Goal: Task Accomplishment & Management: Manage account settings

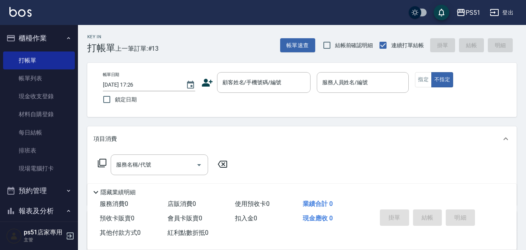
scroll to position [182, 0]
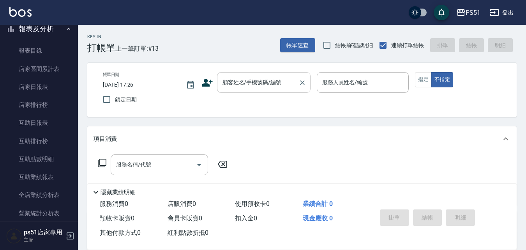
click at [282, 73] on div "顧客姓名/手機號碼/編號" at bounding box center [263, 82] width 93 height 21
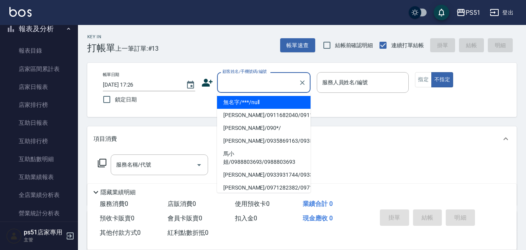
click at [275, 107] on li "無名字/***/null" at bounding box center [263, 102] width 93 height 13
type input "無名字/***/null"
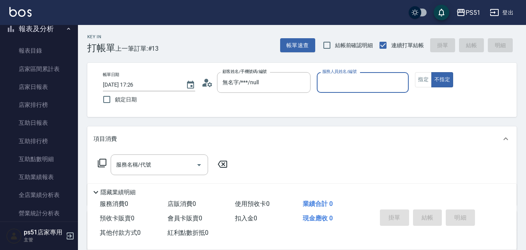
click at [331, 91] on div "服務人員姓名/編號" at bounding box center [363, 82] width 92 height 21
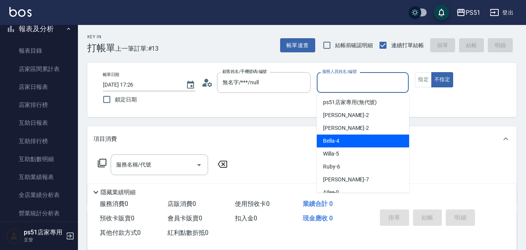
click at [338, 143] on span "Bella -4" at bounding box center [331, 141] width 16 height 8
type input "Bella-4"
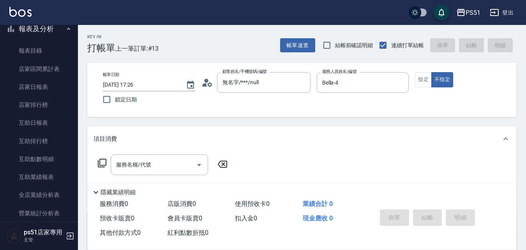
click at [163, 175] on div "服務名稱/代號 服務名稱/代號" at bounding box center [162, 176] width 139 height 44
click at [161, 164] on input "服務名稱/代號" at bounding box center [153, 165] width 79 height 14
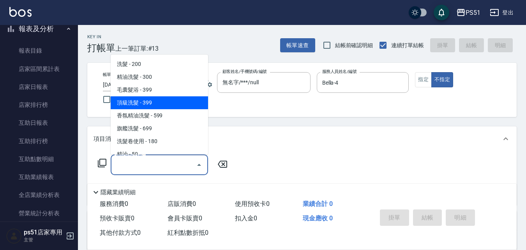
click at [151, 101] on span "頂級洗髮 - 399" at bounding box center [159, 102] width 97 height 13
type input "頂級洗髮(104)"
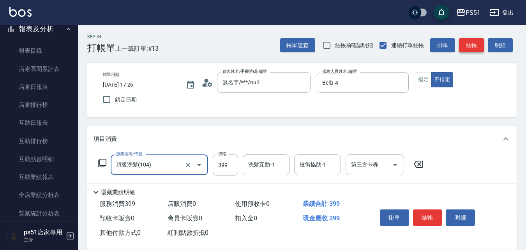
click at [473, 46] on button "結帳" at bounding box center [471, 45] width 25 height 14
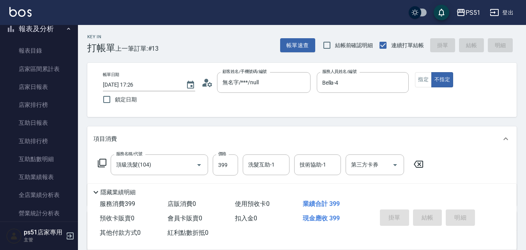
type input "[DATE] 18:55"
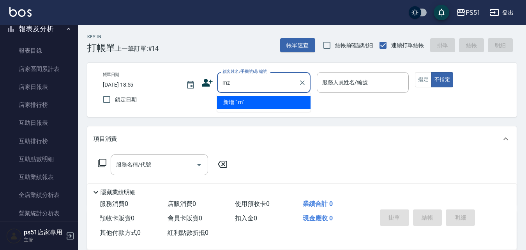
type input "mz"
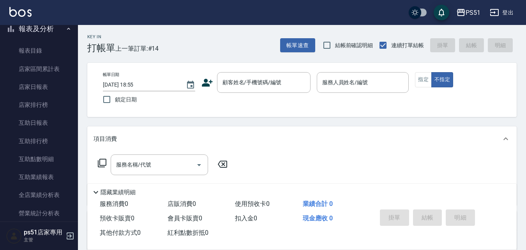
click at [285, 113] on div "帳單日期 [DATE] 18:55 鎖定日期 顧客姓名/手機號碼/編號 顧客姓名/手機號碼/編號 服務人員姓名/編號 服務人員姓名/編號 指定 不指定" at bounding box center [301, 90] width 429 height 54
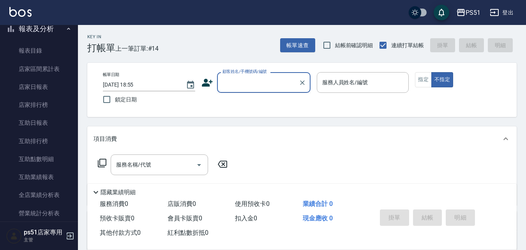
click at [268, 83] on input "顧客姓名/手機號碼/編號" at bounding box center [257, 83] width 75 height 14
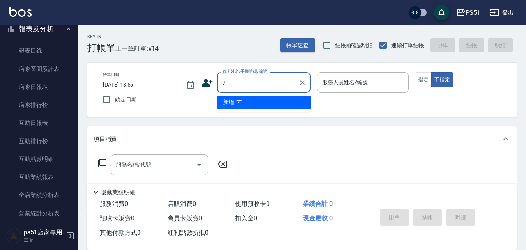
type input "7"
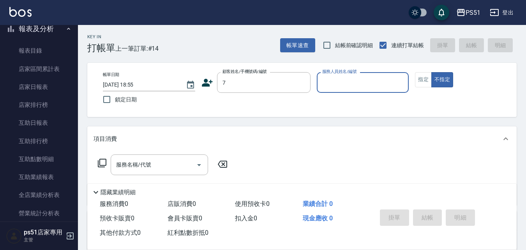
click at [431, 72] on button "不指定" at bounding box center [442, 79] width 22 height 15
type button "false"
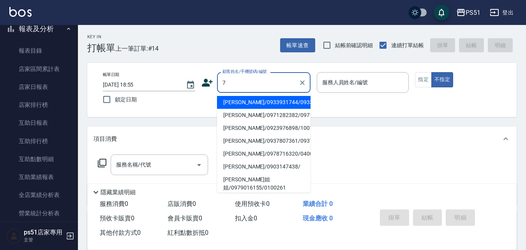
drag, startPoint x: 258, startPoint y: 78, endPoint x: 204, endPoint y: 88, distance: 54.5
click at [204, 88] on div "顧客姓名/手機號碼/編號 7 顧客姓名/手機號碼/編號" at bounding box center [255, 82] width 109 height 21
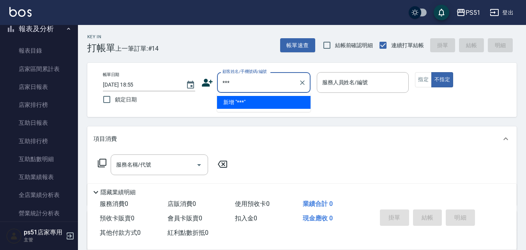
type input "***"
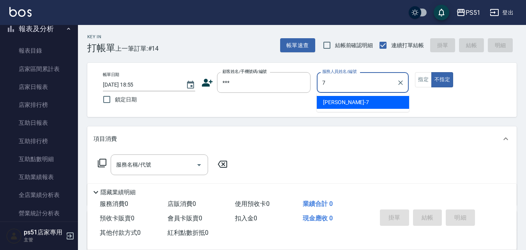
type input "[PERSON_NAME]-7"
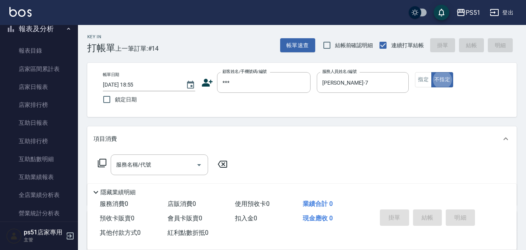
type input "無名字/***/null"
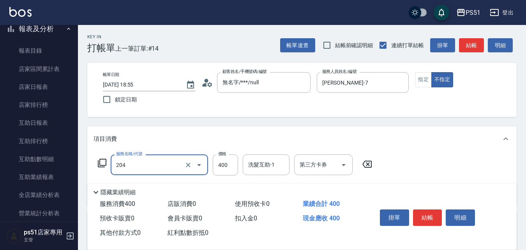
type input "B級洗+剪(204)"
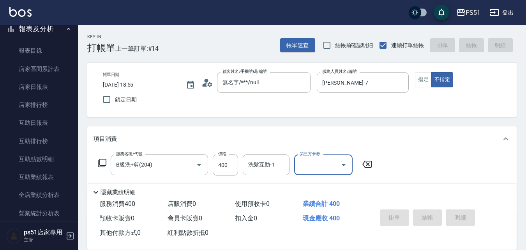
type input "[DATE] 19:21"
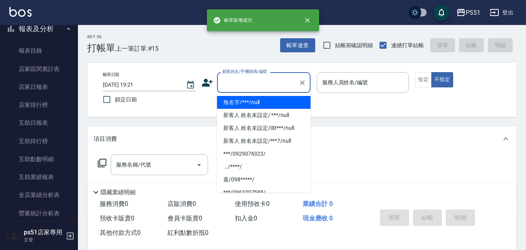
type input "無名字/***/null"
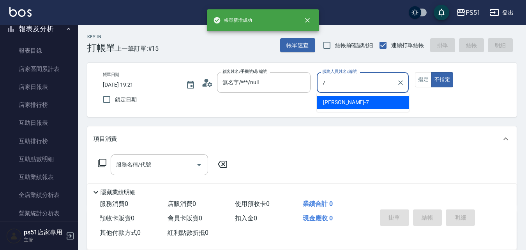
type input "[PERSON_NAME]-7"
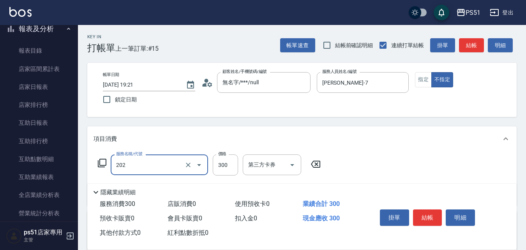
type input "Ｂ級單剪(202)"
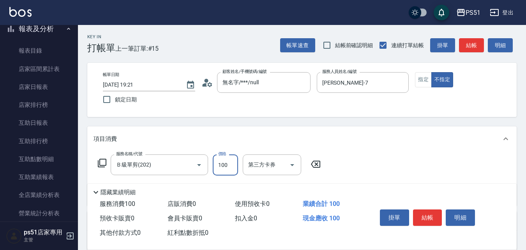
type input "100"
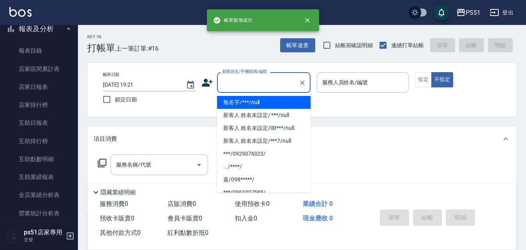
type input "無名字/***/null"
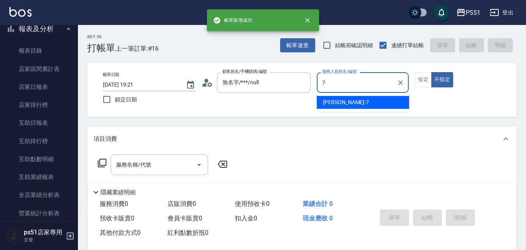
type input "[PERSON_NAME]-7"
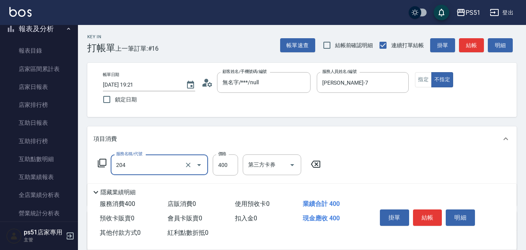
type input "B級洗+剪(204)"
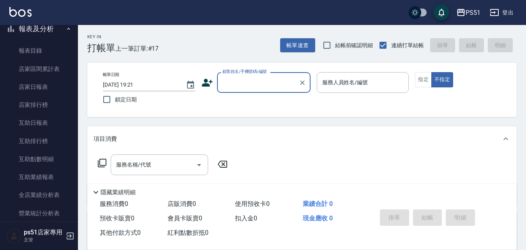
click at [236, 93] on div "顧客姓名/手機號碼/編號" at bounding box center [263, 82] width 93 height 21
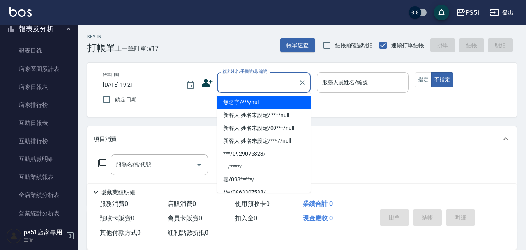
click at [246, 101] on li "無名字/***/null" at bounding box center [263, 102] width 93 height 13
type input "無名字/***/null"
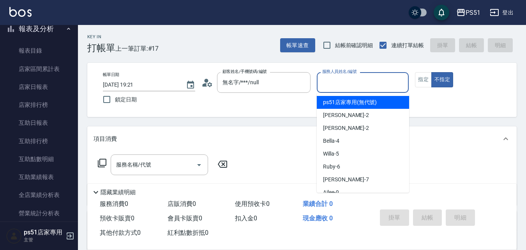
click at [366, 83] on input "服務人員姓名/編號" at bounding box center [362, 83] width 85 height 14
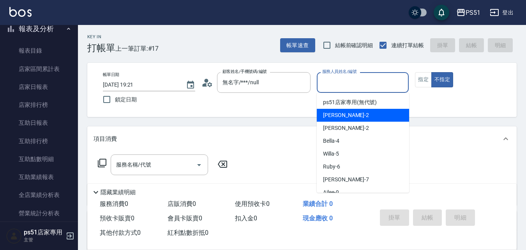
click at [362, 113] on div "[PERSON_NAME] -2" at bounding box center [363, 115] width 92 height 13
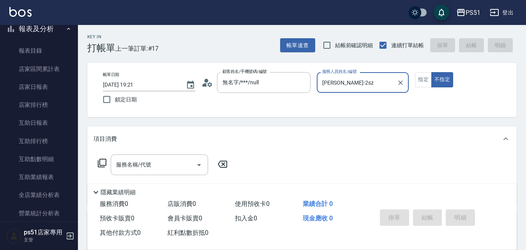
drag, startPoint x: 353, startPoint y: 80, endPoint x: 336, endPoint y: 81, distance: 17.1
click at [336, 81] on input "[PERSON_NAME]-2sz" at bounding box center [357, 83] width 74 height 14
type input "[PERSON_NAME]-2"
click at [188, 163] on input "服務名稱/代號" at bounding box center [153, 165] width 79 height 14
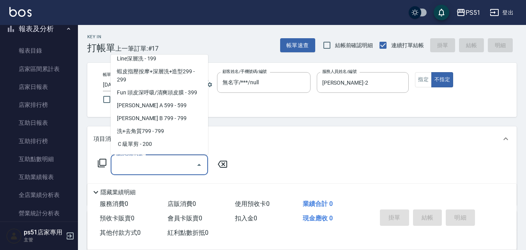
scroll to position [273, 0]
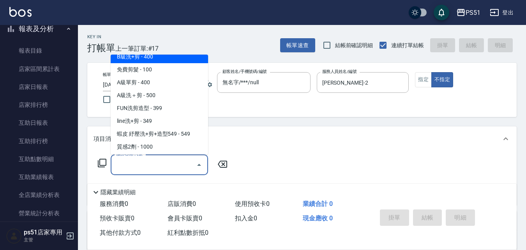
click at [160, 59] on span "B級洗+剪 - 400" at bounding box center [159, 56] width 97 height 13
type input "B級洗+剪(204)"
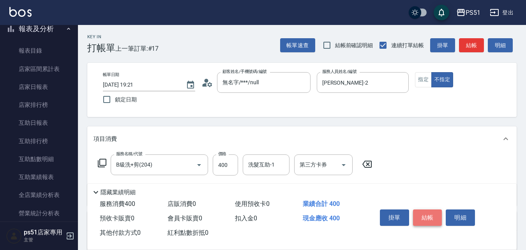
click at [436, 212] on button "結帳" at bounding box center [427, 217] width 29 height 16
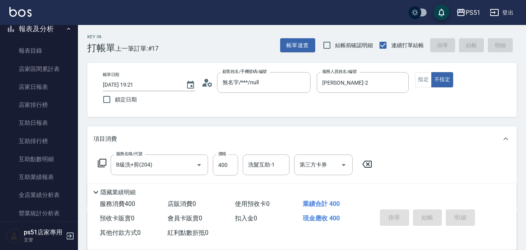
type input "[DATE] 19:37"
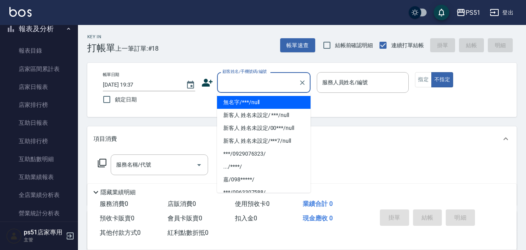
click at [240, 88] on input "顧客姓名/手機號碼/編號" at bounding box center [257, 83] width 75 height 14
click at [278, 100] on li "無名字/***/null" at bounding box center [263, 102] width 93 height 13
type input "無名字/***/null"
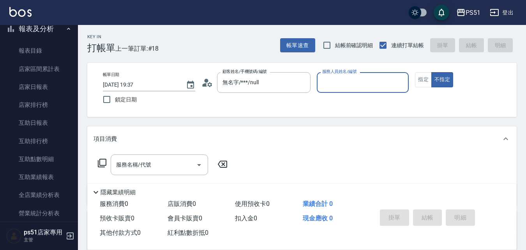
click at [347, 82] on input "服務人員姓名/編號" at bounding box center [362, 83] width 85 height 14
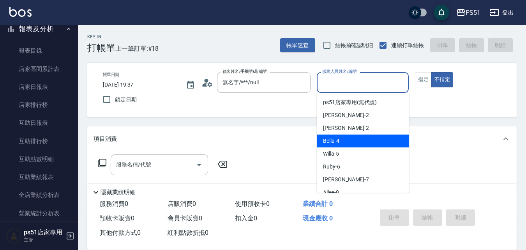
click at [359, 140] on div "Bella -4" at bounding box center [363, 140] width 92 height 13
type input "Bella-4"
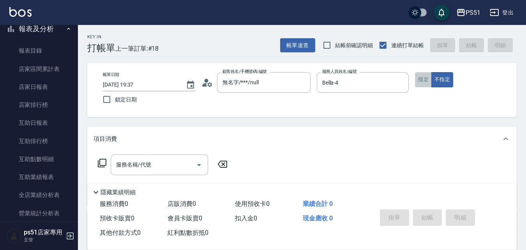
click at [422, 87] on button "指定" at bounding box center [423, 79] width 17 height 15
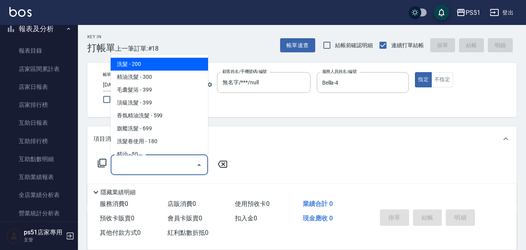
click at [139, 165] on input "服務名稱/代號" at bounding box center [153, 165] width 79 height 14
click at [158, 58] on span "洗髮 - 200" at bounding box center [159, 64] width 97 height 13
type input "洗髮(101)"
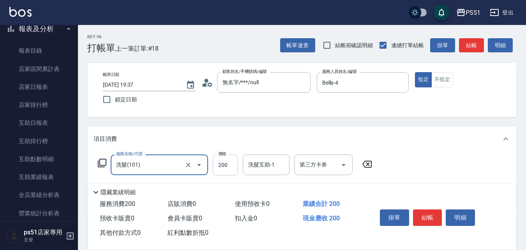
click at [222, 171] on input "200" at bounding box center [225, 164] width 25 height 21
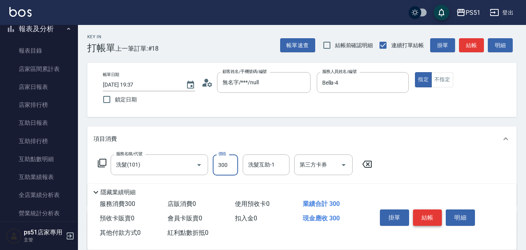
type input "300"
click at [433, 214] on button "結帳" at bounding box center [427, 217] width 29 height 16
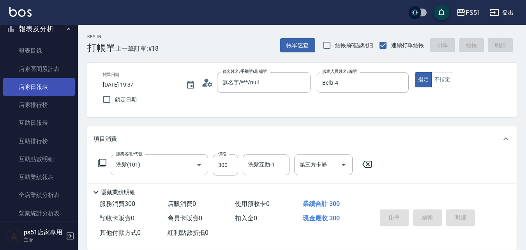
type input "[DATE] 19:38"
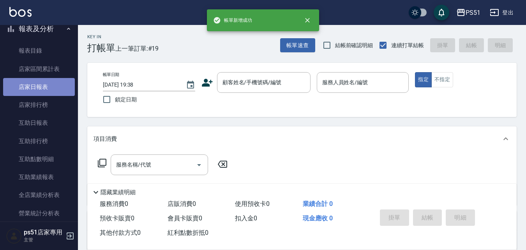
click at [39, 90] on link "店家日報表" at bounding box center [39, 87] width 72 height 18
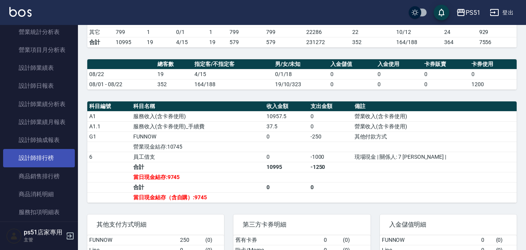
scroll to position [363, 0]
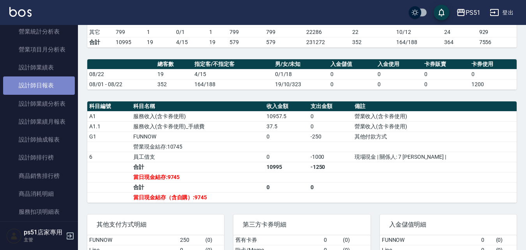
click at [47, 91] on link "設計師日報表" at bounding box center [39, 85] width 72 height 18
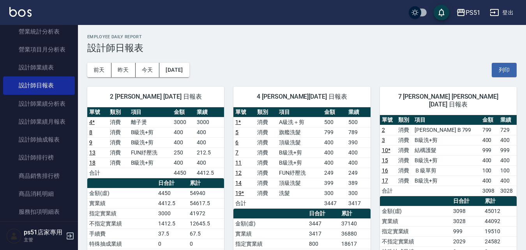
click at [241, 173] on td "12" at bounding box center [244, 172] width 22 height 10
click at [240, 173] on link "12" at bounding box center [238, 172] width 6 height 6
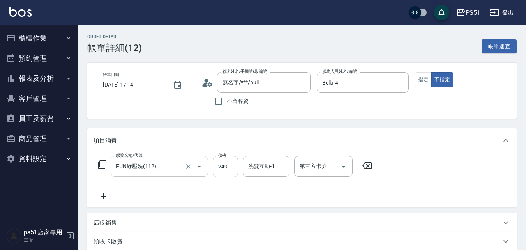
click at [166, 169] on input "FUN紓壓洗(112)" at bounding box center [148, 166] width 69 height 14
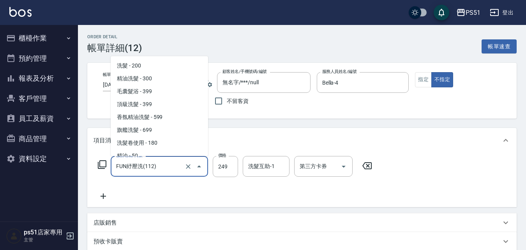
scroll to position [45, 0]
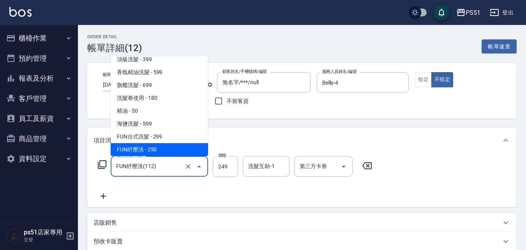
click at [167, 144] on span "FUN紓壓洗 - 250" at bounding box center [159, 149] width 97 height 13
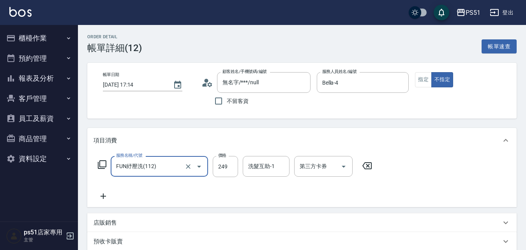
click at [171, 169] on input "FUN紓壓洗(112)" at bounding box center [148, 166] width 69 height 14
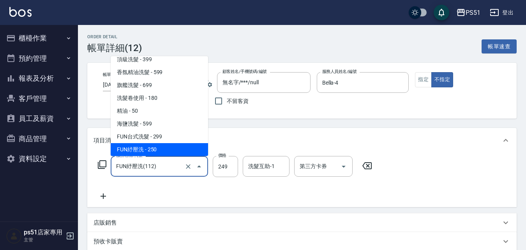
click at [169, 151] on span "FUN紓壓洗 - 250" at bounding box center [159, 149] width 97 height 13
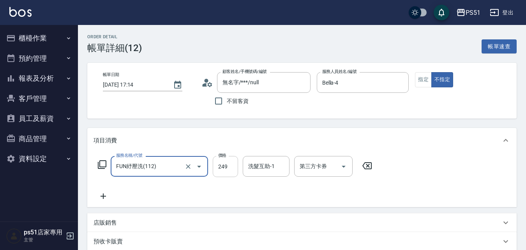
click at [216, 165] on input "249" at bounding box center [225, 166] width 25 height 21
drag, startPoint x: 208, startPoint y: 128, endPoint x: 240, endPoint y: 169, distance: 52.2
click at [240, 169] on div "項目消費 服務名稱/代號 FUN紓壓洗(112) 服務名稱/代號 價格 0 價格 洗髮互助-1 洗髮互助-1 第三方卡券 第三方卡券" at bounding box center [301, 167] width 429 height 79
drag, startPoint x: 216, startPoint y: 170, endPoint x: 207, endPoint y: 164, distance: 11.0
click at [207, 164] on div "服務名稱/代號 FUN紓壓洗(112) 服務名稱/代號 價格 0 價格 洗髮互助-1 洗髮互助-1 第三方卡券 第三方卡券" at bounding box center [234, 166] width 283 height 21
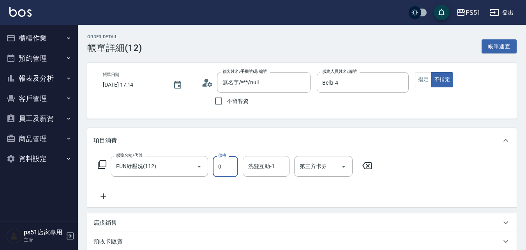
drag, startPoint x: 228, startPoint y: 167, endPoint x: 209, endPoint y: 172, distance: 19.9
click at [209, 172] on div "服務名稱/代號 FUN紓壓洗(112) 服務名稱/代號 價格 0 價格 洗髮互助-1 洗髮互助-1 第三方卡券 第三方卡券" at bounding box center [234, 166] width 283 height 21
type input "0"
click at [221, 199] on div "服務名稱/代號 FUN紓壓洗(112) 服務名稱/代號 價格 0 價格 洗髮互助-1 洗髮互助-1 第三方卡券 第三方卡券" at bounding box center [234, 178] width 283 height 45
click at [226, 172] on input "0" at bounding box center [225, 166] width 25 height 21
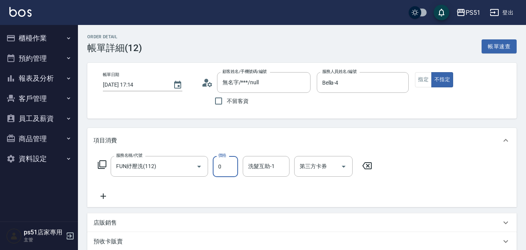
click at [55, 42] on button "櫃檯作業" at bounding box center [39, 38] width 72 height 20
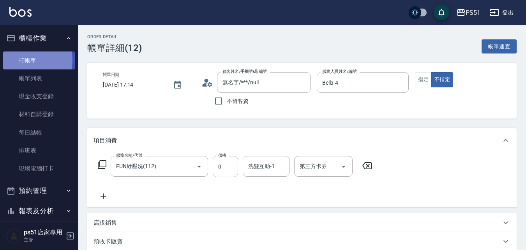
click at [24, 60] on link "打帳單" at bounding box center [39, 60] width 72 height 18
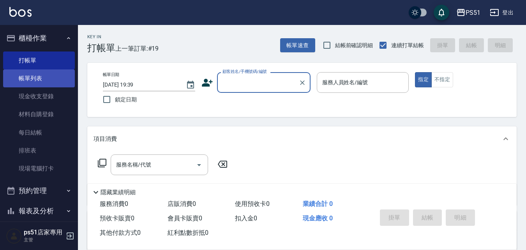
click at [52, 74] on link "帳單列表" at bounding box center [39, 78] width 72 height 18
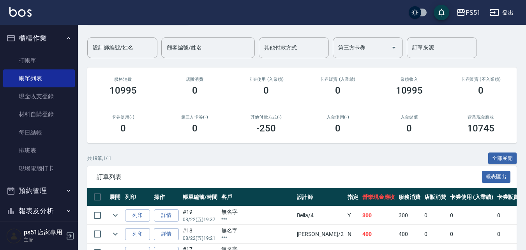
scroll to position [182, 0]
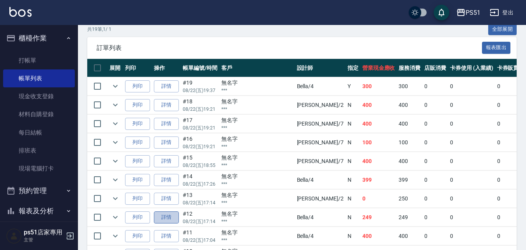
click at [177, 215] on link "詳情" at bounding box center [166, 217] width 25 height 12
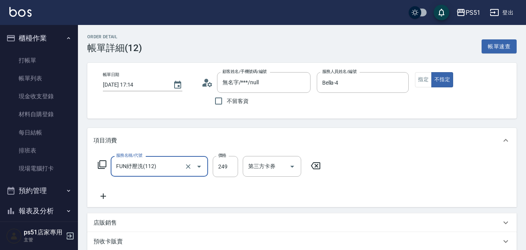
type input "無名字/***/null"
click at [222, 170] on input "249" at bounding box center [225, 166] width 25 height 21
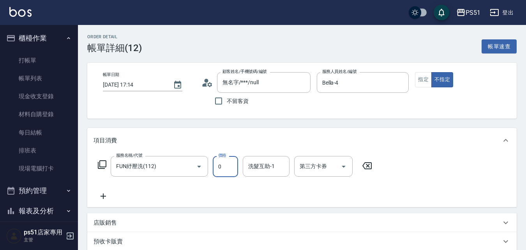
drag, startPoint x: 228, startPoint y: 171, endPoint x: 213, endPoint y: 170, distance: 15.2
click at [213, 170] on input "0" at bounding box center [225, 166] width 25 height 21
type input "0"
click at [227, 198] on div "服務名稱/代號 FUN紓壓洗(112) 服務名稱/代號 價格 0 價格 洗髮互助-1 洗髮互助-1 第三方卡券 第三方卡券" at bounding box center [234, 178] width 283 height 45
click at [168, 168] on input "FUN紓壓洗(112)" at bounding box center [148, 166] width 69 height 14
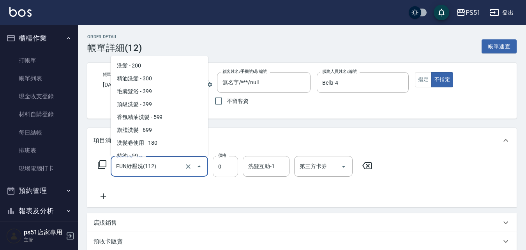
scroll to position [45, 0]
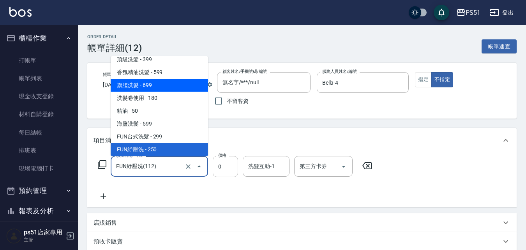
click at [146, 81] on span "旗艦洗髮 - 699" at bounding box center [159, 85] width 97 height 13
type input "旗艦洗髮(106)"
type input "699"
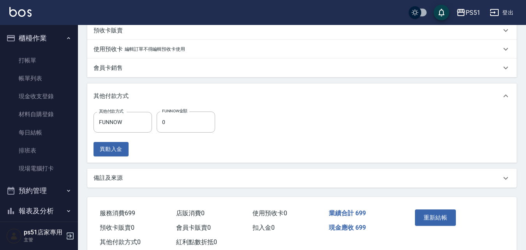
scroll to position [232, 0]
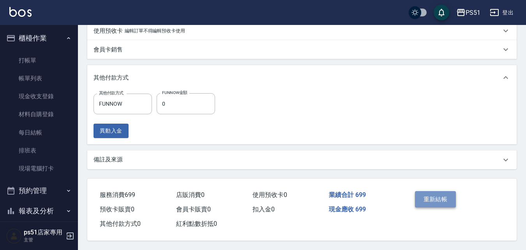
click at [428, 195] on button "重新結帳" at bounding box center [435, 199] width 41 height 16
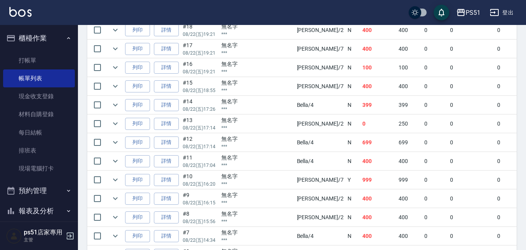
scroll to position [273, 0]
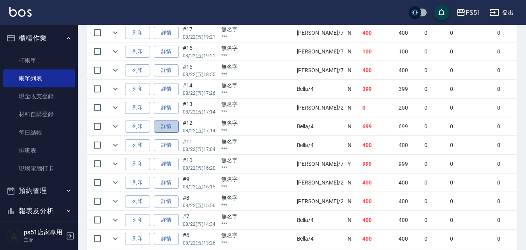
click at [161, 127] on link "詳情" at bounding box center [166, 126] width 25 height 12
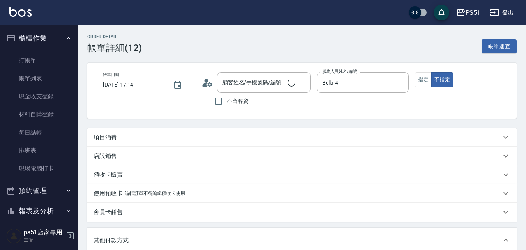
type input "2025/08/22 17:14"
type input "Bella-4"
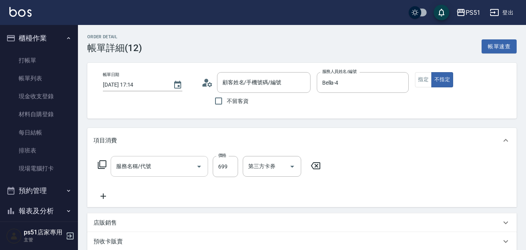
type input "無名字/***/null"
click at [165, 165] on input "旗艦洗髮(106)" at bounding box center [148, 166] width 69 height 14
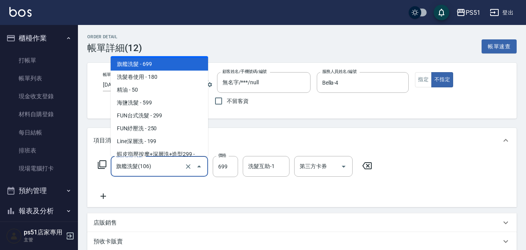
scroll to position [91, 0]
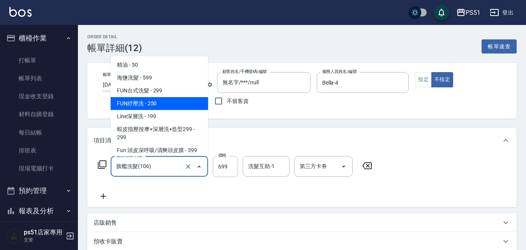
click at [165, 102] on span "FUN紓壓洗 - 250" at bounding box center [159, 103] width 97 height 13
type input "FUN紓壓洗(112)"
type input "250"
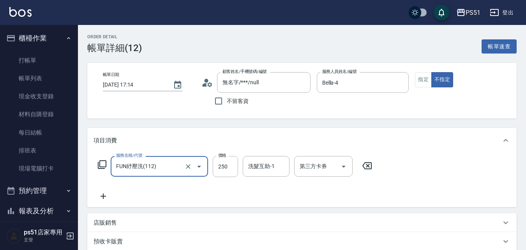
click at [204, 188] on div "服務名稱/代號 FUN紓壓洗(112) 服務名稱/代號 價格 250 價格 洗髮互助-1 洗髮互助-1 第三方卡券 第三方卡券" at bounding box center [234, 178] width 283 height 45
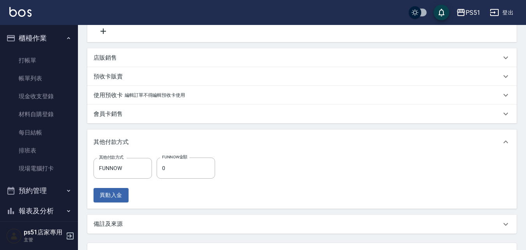
scroll to position [182, 0]
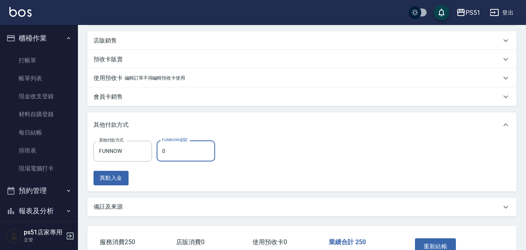
drag, startPoint x: 181, startPoint y: 148, endPoint x: 154, endPoint y: 151, distance: 27.0
click at [154, 151] on div "其他付款方式 FUNNOW 其他付款方式 FUNNOW金額 0 FUNNOW金額" at bounding box center [156, 150] width 126 height 21
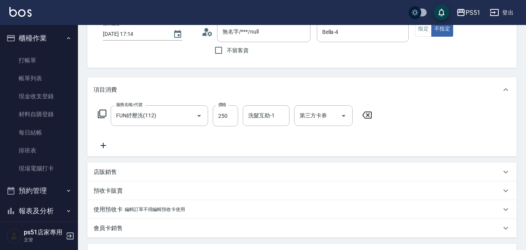
scroll to position [142, 0]
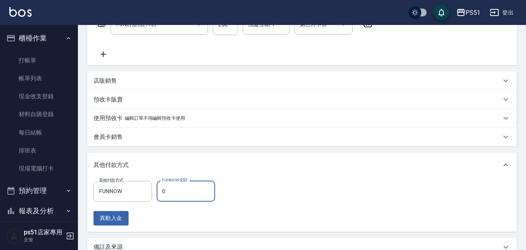
drag, startPoint x: 168, startPoint y: 188, endPoint x: 158, endPoint y: 192, distance: 10.7
click at [158, 192] on input "0" at bounding box center [186, 190] width 58 height 21
type input "0"
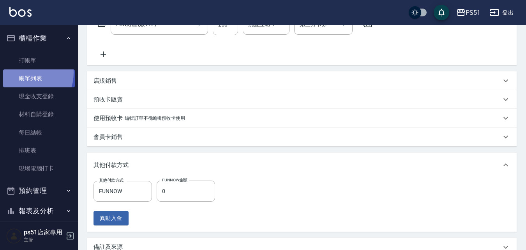
click at [23, 73] on link "帳單列表" at bounding box center [39, 78] width 72 height 18
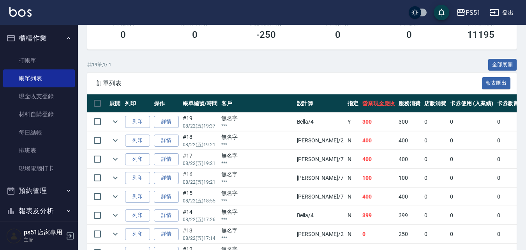
scroll to position [182, 0]
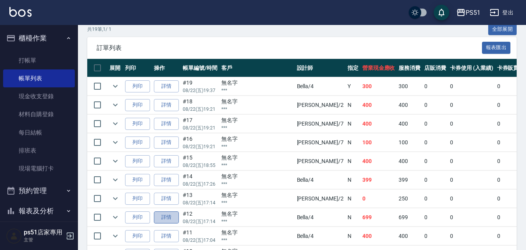
click at [175, 216] on link "詳情" at bounding box center [166, 217] width 25 height 12
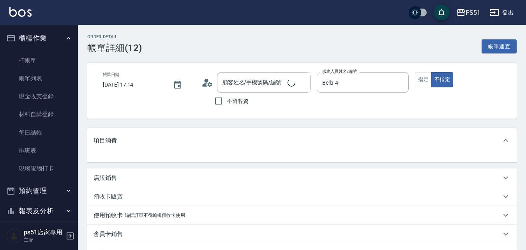
type input "無名字/***/null"
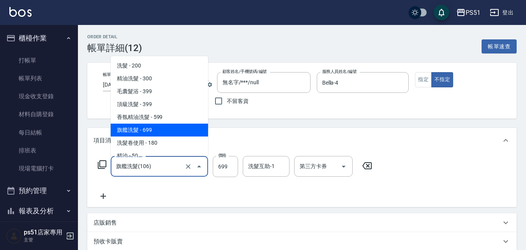
click at [171, 167] on input "旗艦洗髮(106)" at bounding box center [148, 166] width 69 height 14
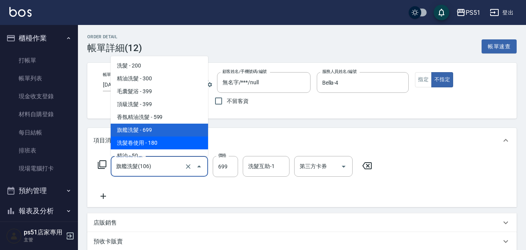
scroll to position [91, 0]
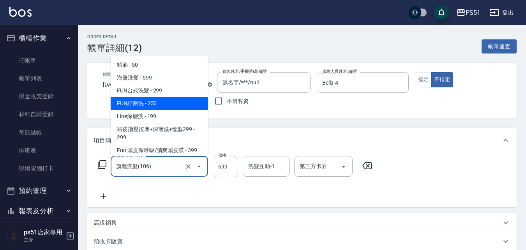
click at [165, 106] on span "FUN紓壓洗 - 250" at bounding box center [159, 103] width 97 height 13
type input "FUN紓壓洗(112)"
type input "250"
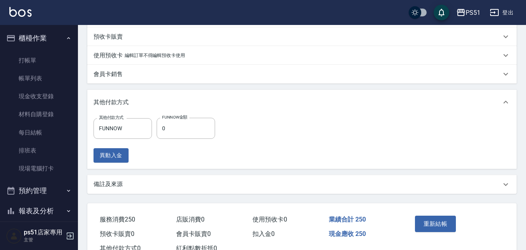
scroll to position [232, 0]
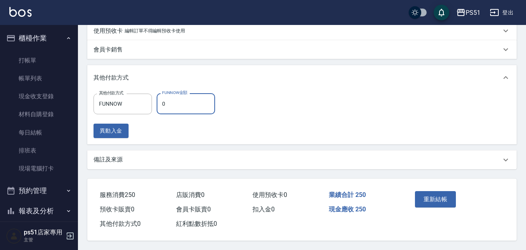
click at [169, 100] on input "0" at bounding box center [186, 103] width 58 height 21
click at [433, 196] on button "重新結帳" at bounding box center [435, 199] width 41 height 16
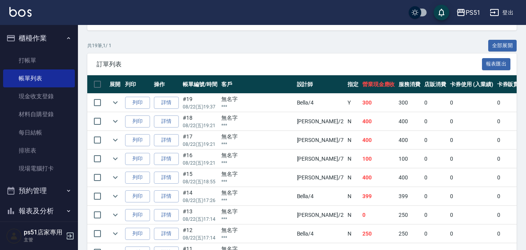
scroll to position [182, 0]
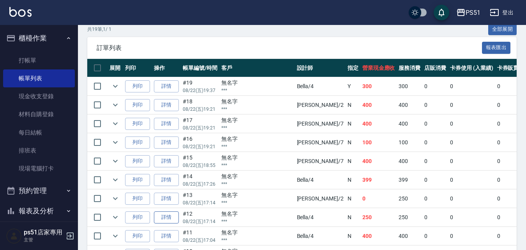
click at [157, 221] on link "詳情" at bounding box center [166, 217] width 25 height 12
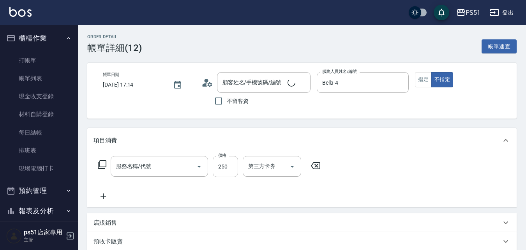
type input "2025/08/22 17:14"
type input "Bella-4"
type input "FUN紓壓洗(112)"
type input "無名字/***/null"
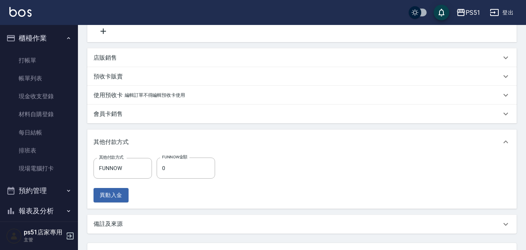
scroll to position [182, 0]
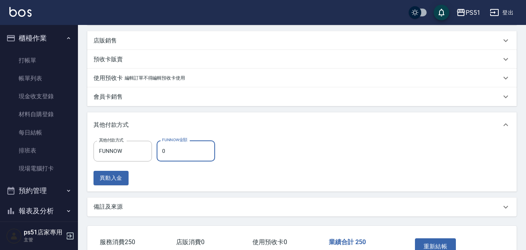
click at [165, 153] on input "0" at bounding box center [186, 150] width 58 height 21
drag, startPoint x: 172, startPoint y: 154, endPoint x: 160, endPoint y: 153, distance: 11.7
click at [160, 153] on input "0" at bounding box center [186, 150] width 58 height 21
type input "0"
click at [122, 155] on input "FUNNOW" at bounding box center [117, 151] width 40 height 14
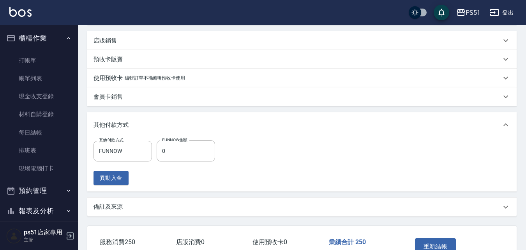
click at [211, 110] on div "項目消費 服務名稱/代號 FUN紓壓洗(112) 服務名稱/代號 價格 250 價格 洗髮互助-1 洗髮互助-1 第三方卡券 第三方卡券 店販銷售 服務人員姓…" at bounding box center [301, 81] width 429 height 270
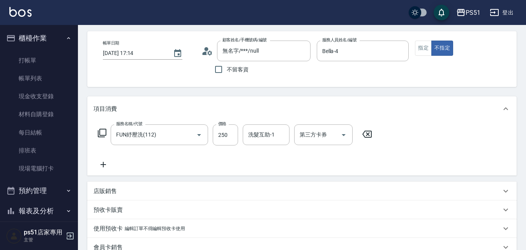
scroll to position [0, 0]
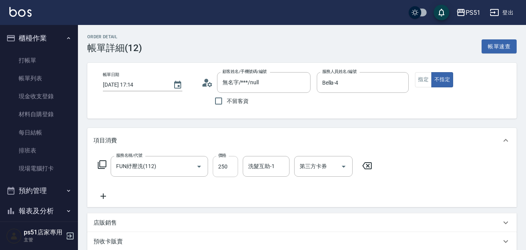
click at [220, 162] on input "250" at bounding box center [225, 166] width 25 height 21
click at [331, 196] on div "服務名稱/代號 FUN紓壓洗(112) 服務名稱/代號 價格 250 價格 洗髮互助-1 洗髮互助-1 第三方卡券 第三方卡券" at bounding box center [234, 178] width 283 height 45
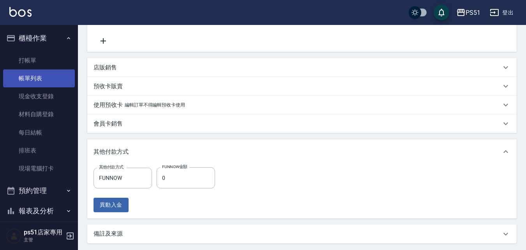
scroll to position [142, 0]
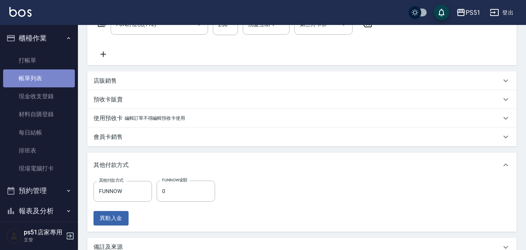
click at [47, 74] on link "帳單列表" at bounding box center [39, 78] width 72 height 18
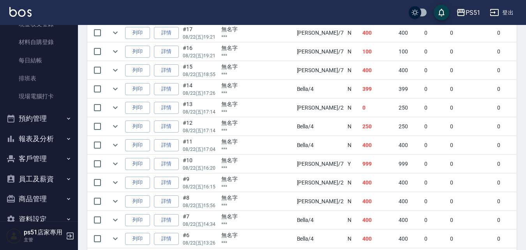
scroll to position [89, 0]
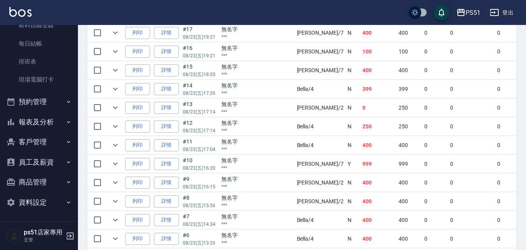
click at [53, 125] on button "報表及分析" at bounding box center [39, 122] width 72 height 20
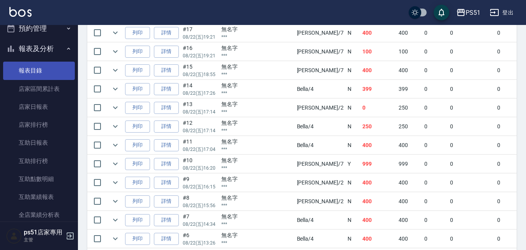
scroll to position [179, 0]
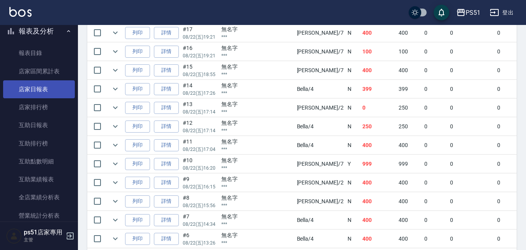
click at [43, 91] on link "店家日報表" at bounding box center [39, 89] width 72 height 18
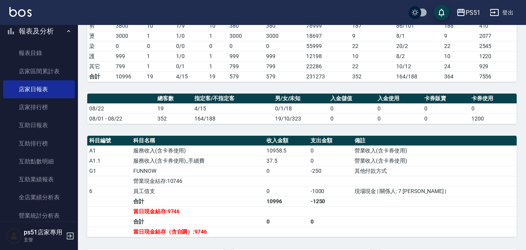
scroll to position [182, 0]
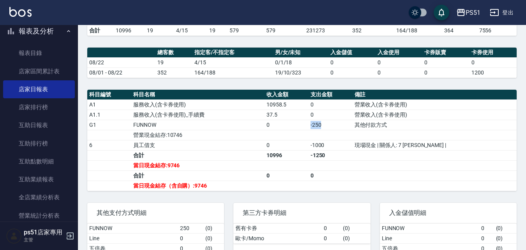
drag, startPoint x: 338, startPoint y: 131, endPoint x: 368, endPoint y: 139, distance: 30.6
click at [352, 130] on td "-250" at bounding box center [330, 125] width 44 height 10
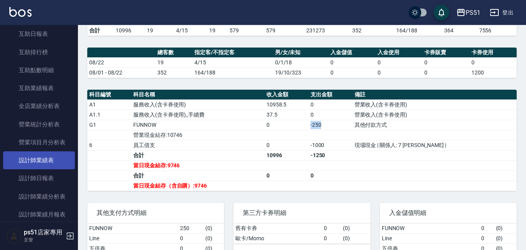
scroll to position [361, 0]
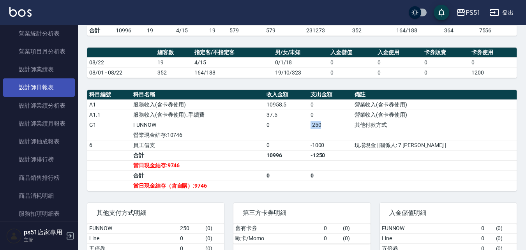
click at [54, 86] on link "設計師日報表" at bounding box center [39, 87] width 72 height 18
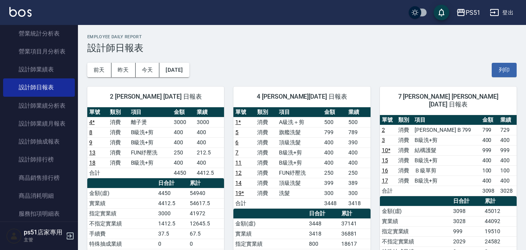
click at [238, 172] on link "12" at bounding box center [238, 172] width 6 height 6
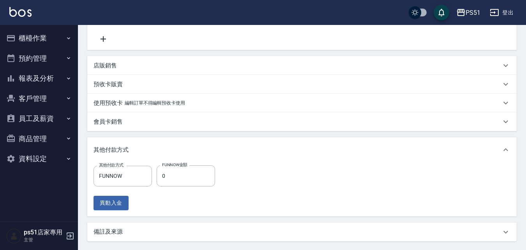
scroll to position [182, 0]
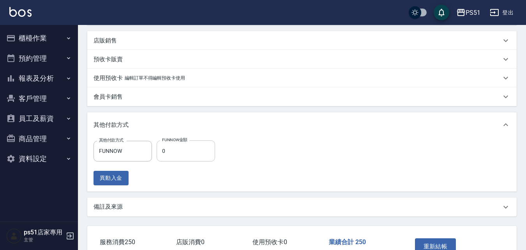
click at [165, 148] on input "0" at bounding box center [186, 150] width 58 height 21
drag, startPoint x: 194, startPoint y: 151, endPoint x: 141, endPoint y: 161, distance: 53.6
click at [141, 161] on div "其他付款方式 FUNNOW 其他付款方式 FUNNOW金額 0 FUNNOW金額" at bounding box center [156, 150] width 126 height 21
drag, startPoint x: 169, startPoint y: 158, endPoint x: 140, endPoint y: 142, distance: 33.7
click at [140, 142] on div "其他付款方式 FUNNOW 其他付款方式 FUNNOW金額 0 FUNNOW金額" at bounding box center [156, 150] width 126 height 21
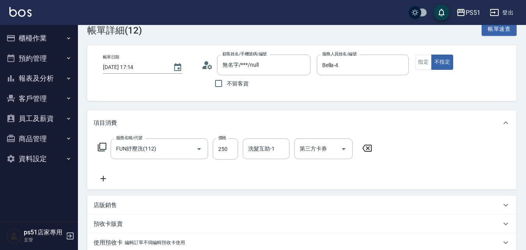
scroll to position [0, 0]
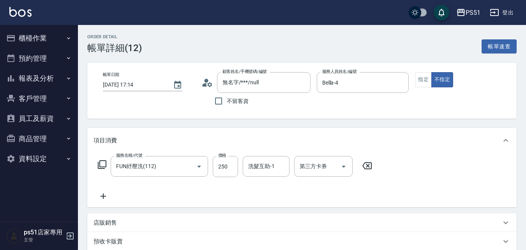
type input "0"
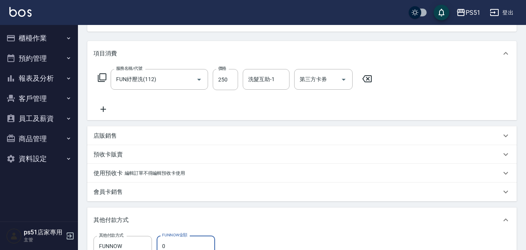
click at [65, 61] on icon "button" at bounding box center [68, 58] width 6 height 6
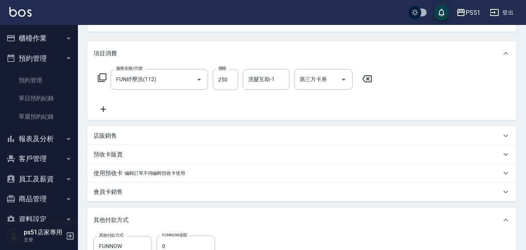
click at [55, 141] on button "報表及分析" at bounding box center [39, 138] width 72 height 20
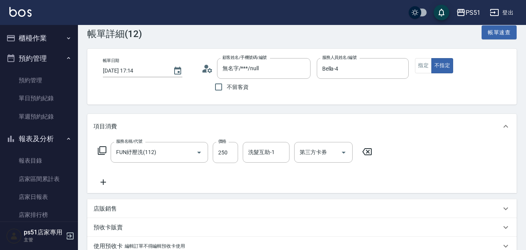
scroll to position [0, 0]
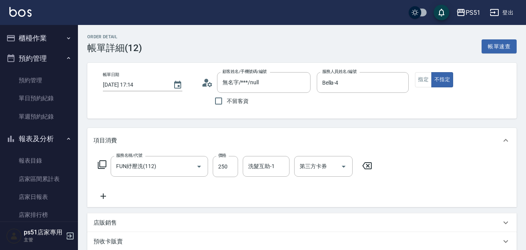
click at [39, 46] on button "櫃檯作業" at bounding box center [39, 38] width 72 height 20
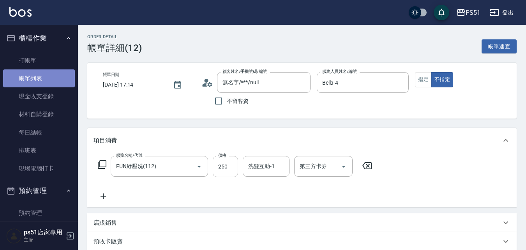
click at [58, 76] on link "帳單列表" at bounding box center [39, 78] width 72 height 18
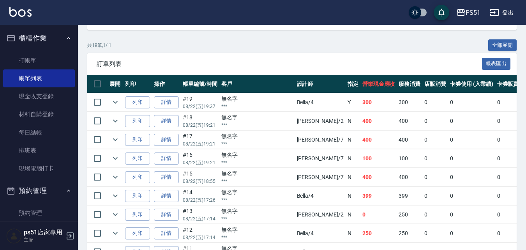
scroll to position [182, 0]
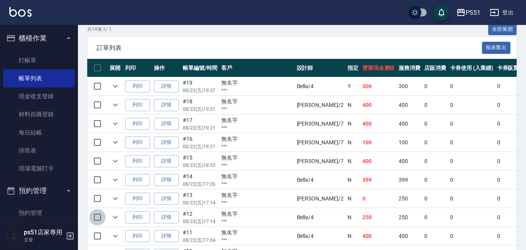
click at [99, 216] on input "checkbox" at bounding box center [97, 217] width 16 height 16
checkbox input "true"
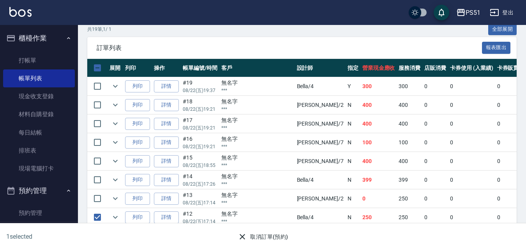
click at [273, 235] on button "取消訂單(預約)" at bounding box center [262, 236] width 56 height 14
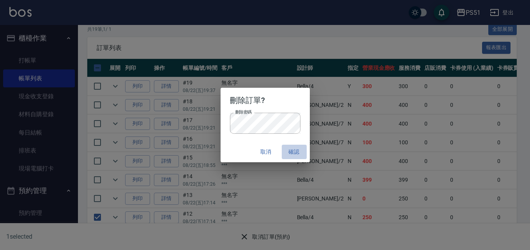
click at [296, 152] on button "確認" at bounding box center [294, 151] width 25 height 14
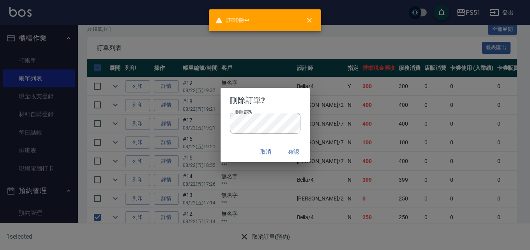
checkbox input "false"
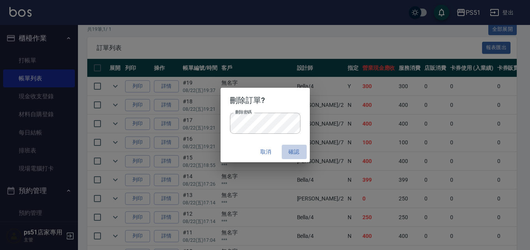
click at [296, 153] on button "確認" at bounding box center [294, 151] width 25 height 14
click at [289, 154] on button "確認" at bounding box center [294, 151] width 25 height 14
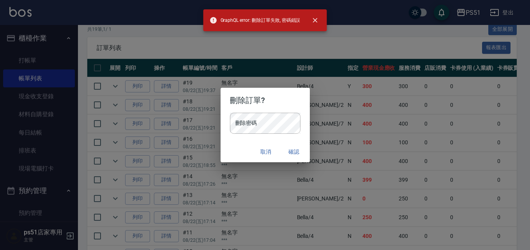
click at [249, 42] on div "刪除訂單? 刪除密碼 刪除密碼 取消 確認" at bounding box center [265, 125] width 530 height 250
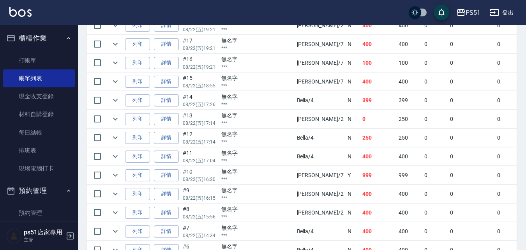
scroll to position [273, 0]
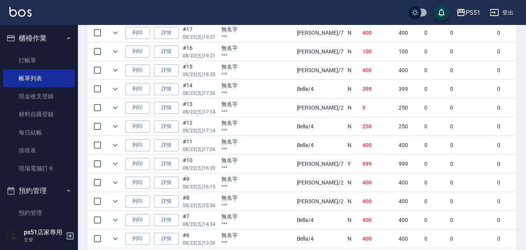
click at [257, 130] on p "***" at bounding box center [257, 130] width 72 height 7
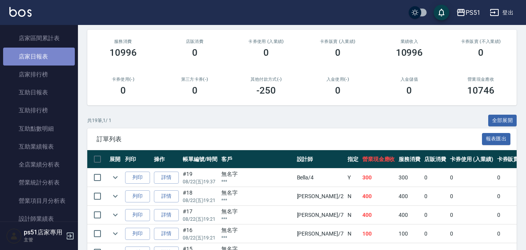
click at [56, 60] on link "店家日報表" at bounding box center [39, 57] width 72 height 18
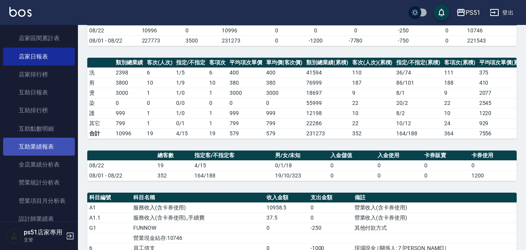
scroll to position [363, 0]
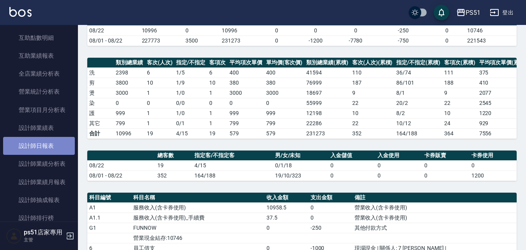
click at [55, 141] on link "設計師日報表" at bounding box center [39, 146] width 72 height 18
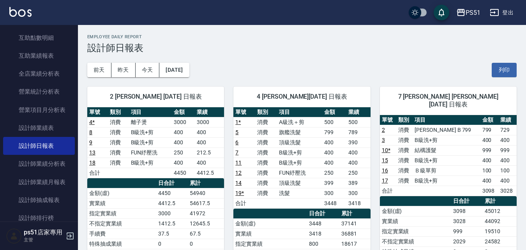
scroll to position [91, 0]
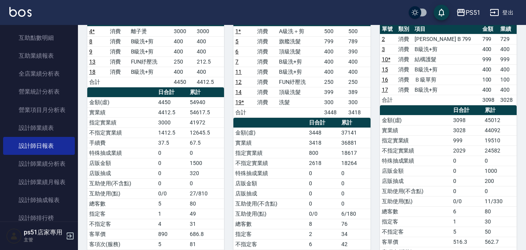
click at [240, 82] on link "12" at bounding box center [238, 82] width 6 height 6
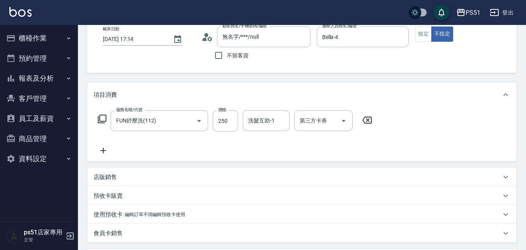
scroll to position [91, 0]
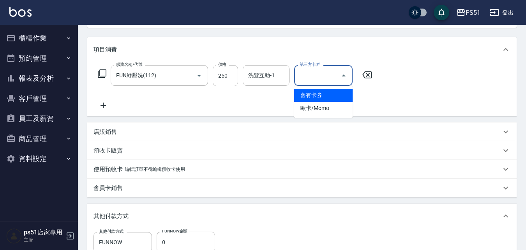
click at [318, 76] on div "第三方卡券 第三方卡券" at bounding box center [323, 75] width 58 height 21
click at [443, 74] on div "服務名稱/代號 FUN紓壓洗(112) 服務名稱/代號 價格 250 價格 洗髮互助-1 洗髮互助-1 第三方卡券 第三方卡券" at bounding box center [301, 89] width 429 height 54
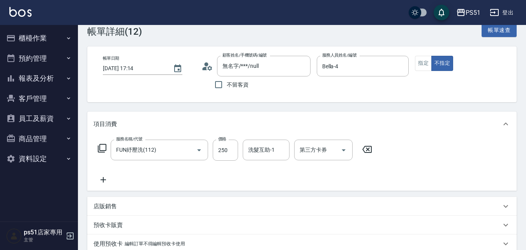
scroll to position [0, 0]
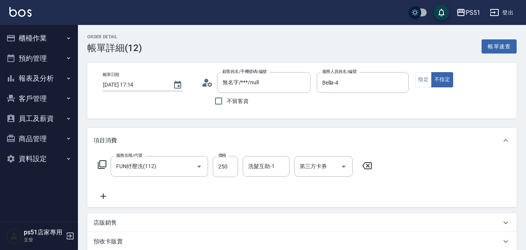
click at [53, 38] on button "櫃檯作業" at bounding box center [39, 38] width 72 height 20
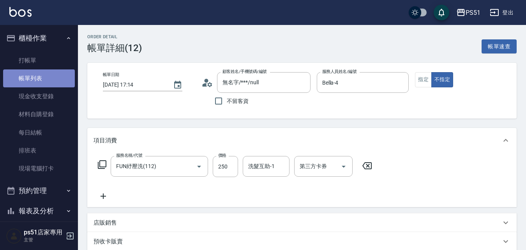
click at [46, 75] on link "帳單列表" at bounding box center [39, 78] width 72 height 18
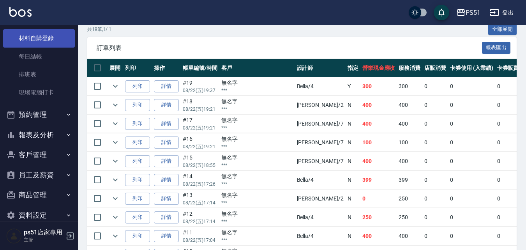
scroll to position [89, 0]
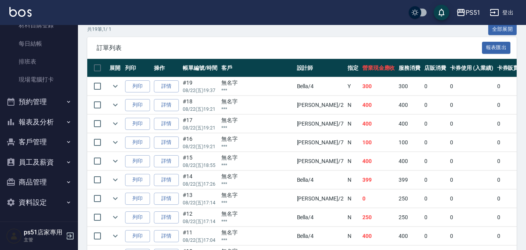
click at [59, 121] on button "報表及分析" at bounding box center [39, 122] width 72 height 20
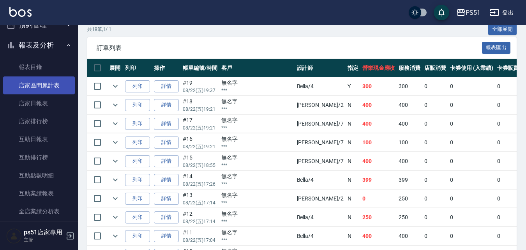
scroll to position [179, 0]
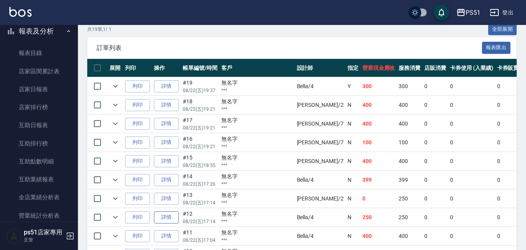
click at [174, 217] on link "詳情" at bounding box center [166, 217] width 25 height 12
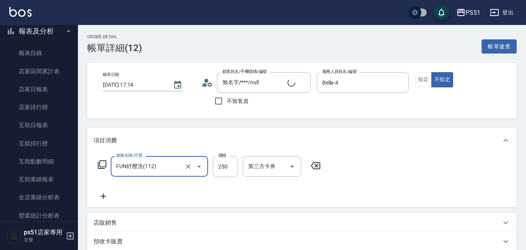
type input "無名字/***/null"
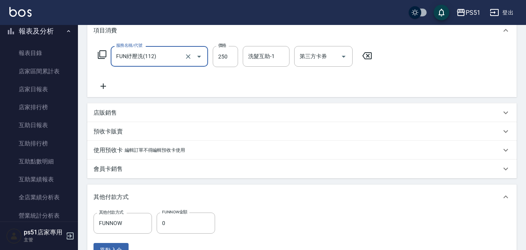
scroll to position [111, 0]
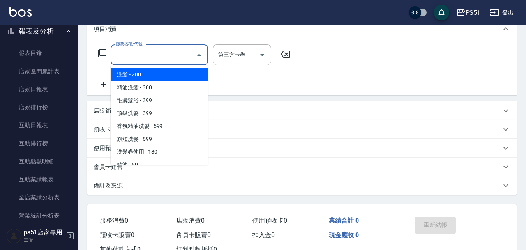
drag, startPoint x: 460, startPoint y: 35, endPoint x: 364, endPoint y: 71, distance: 102.8
click at [364, 71] on div "服務名稱/代號 服務名稱/代號 第三方卡券 第三方卡券" at bounding box center [301, 68] width 429 height 54
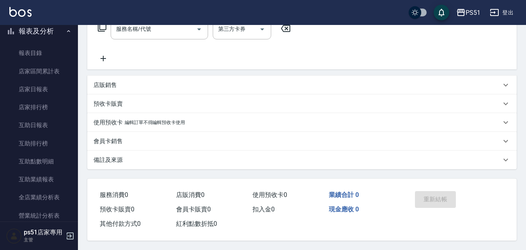
scroll to position [141, 0]
click at [293, 125] on div "使用預收卡 編輯訂單不得編輯預收卡使用" at bounding box center [301, 122] width 429 height 19
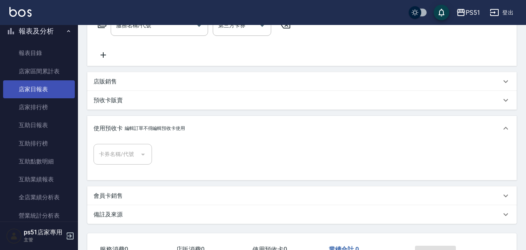
click at [54, 91] on link "店家日報表" at bounding box center [39, 89] width 72 height 18
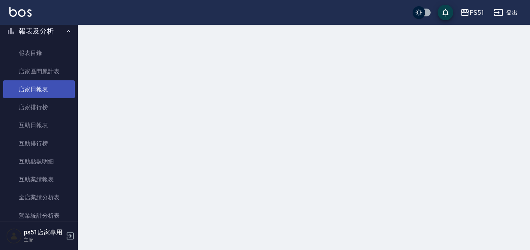
click at [54, 91] on link "店家日報表" at bounding box center [39, 89] width 72 height 18
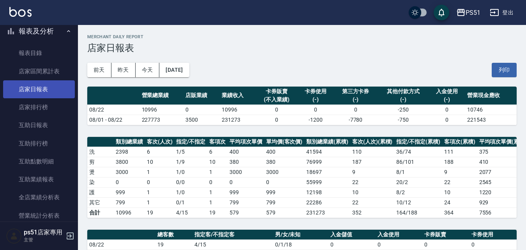
scroll to position [89, 0]
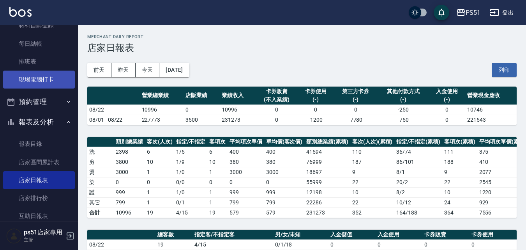
click at [42, 77] on link "現場電腦打卡" at bounding box center [39, 79] width 72 height 18
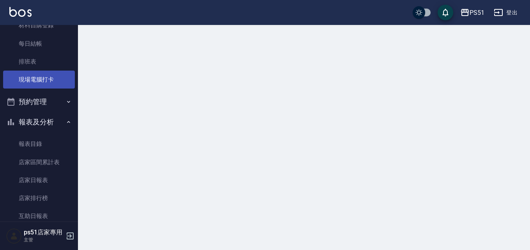
click at [42, 77] on link "現場電腦打卡" at bounding box center [39, 79] width 72 height 18
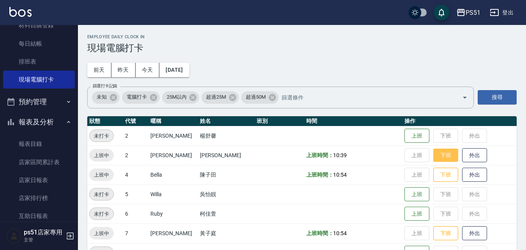
click at [437, 152] on button "下班" at bounding box center [445, 155] width 25 height 14
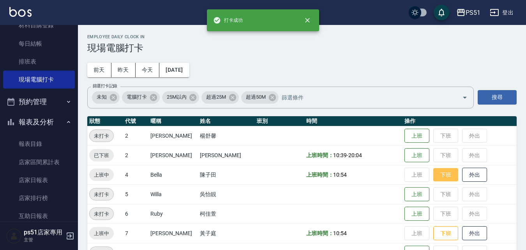
click at [434, 171] on button "下班" at bounding box center [445, 175] width 25 height 14
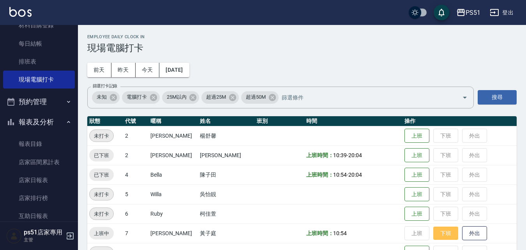
click at [438, 227] on button "下班" at bounding box center [445, 233] width 25 height 14
